Goal: Communication & Community: Answer question/provide support

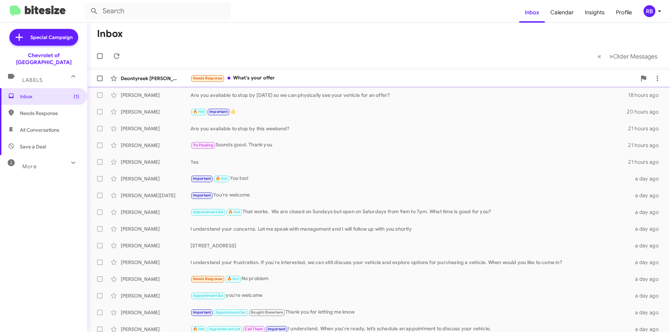
click at [305, 77] on div "Needs Response What's your offer" at bounding box center [413, 78] width 446 height 8
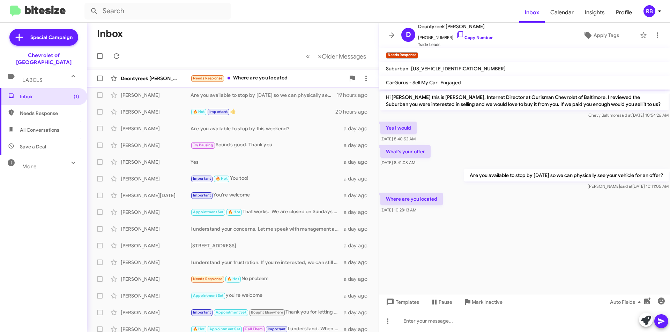
click at [306, 79] on div "Needs Response Where are you located" at bounding box center [267, 78] width 155 height 8
click at [409, 319] on div at bounding box center [524, 321] width 291 height 22
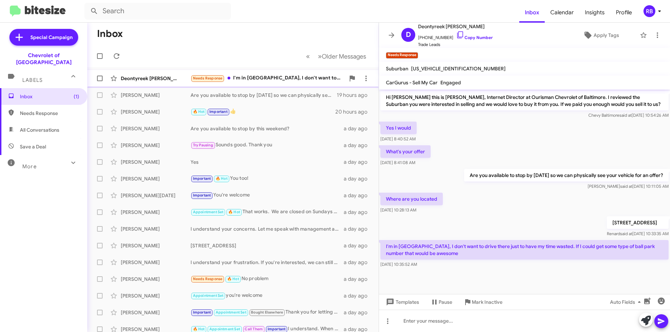
click at [277, 79] on div "Needs Response I'm in [GEOGRAPHIC_DATA], I don't want to drive there just to ha…" at bounding box center [267, 78] width 155 height 8
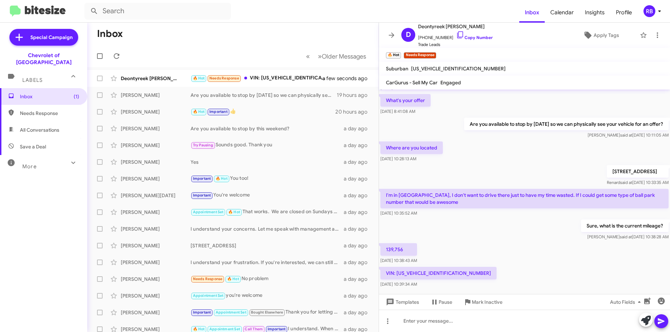
scroll to position [64, 0]
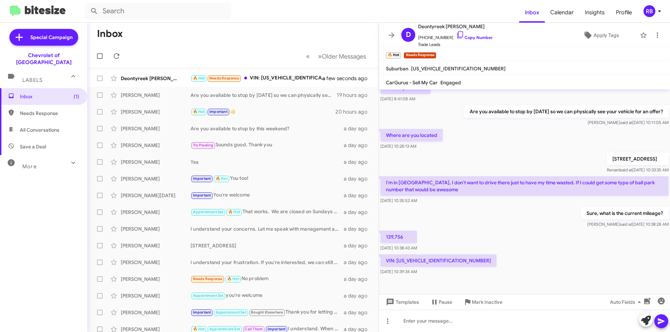
click at [414, 261] on p "VIN: [US_VEHICLE_IDENTIFICATION_NUMBER]" at bounding box center [438, 261] width 116 height 13
copy p "[US_VEHICLE_IDENTIFICATION_NUMBER]"
click at [392, 237] on p "139,756" at bounding box center [398, 237] width 37 height 13
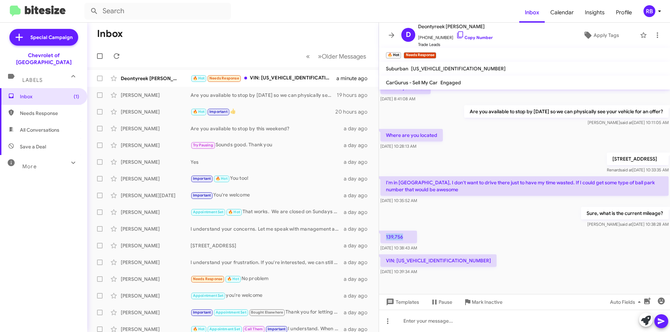
copy p "139,756"
click at [464, 218] on div "Sure, what is the current mileage? [PERSON_NAME] said at [DATE] 10:38:28 AM" at bounding box center [524, 218] width 291 height 24
click at [396, 235] on p "139,756" at bounding box center [398, 237] width 37 height 13
copy p "139,756"
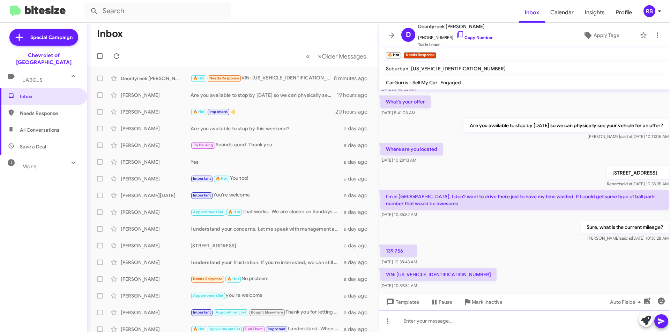
click at [430, 323] on div at bounding box center [524, 321] width 291 height 22
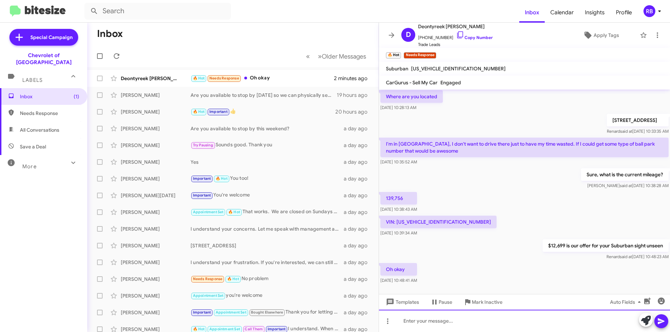
scroll to position [115, 0]
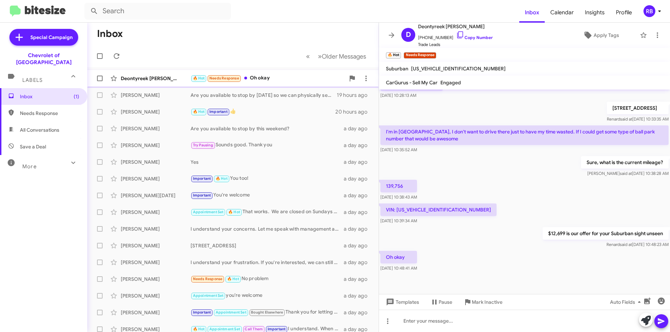
click at [306, 80] on div "🔥 Hot Needs Response Oh okay" at bounding box center [267, 78] width 155 height 8
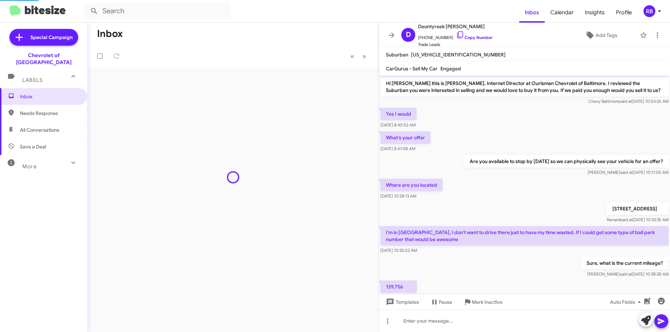
scroll to position [101, 0]
